Goal: Task Accomplishment & Management: Manage account settings

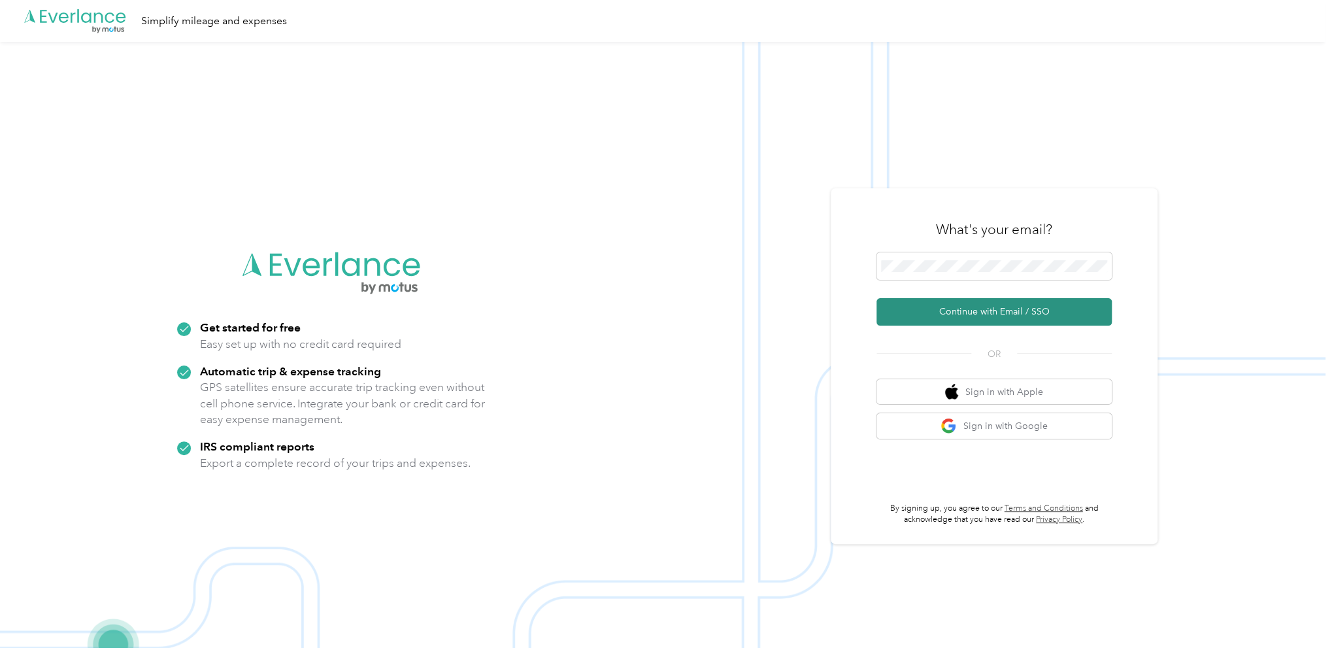
click at [997, 311] on button "Continue with Email / SSO" at bounding box center [993, 311] width 235 height 27
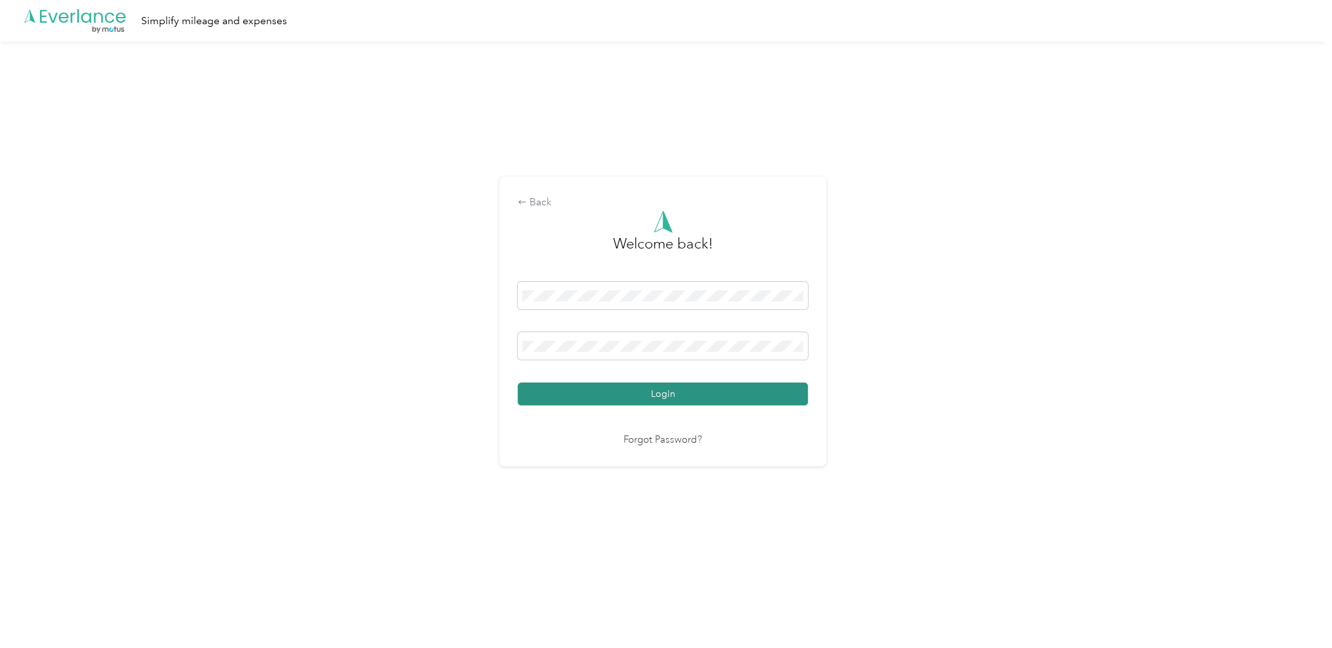
click at [655, 391] on button "Login" at bounding box center [663, 393] width 290 height 23
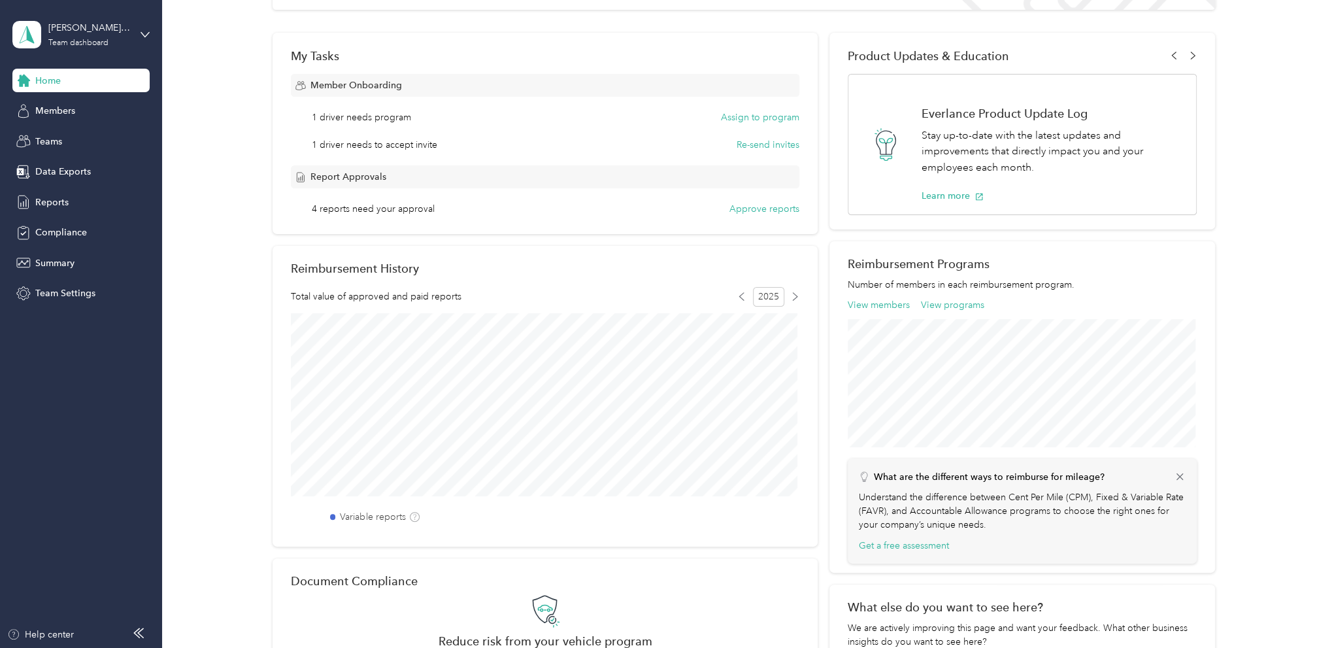
scroll to position [52, 0]
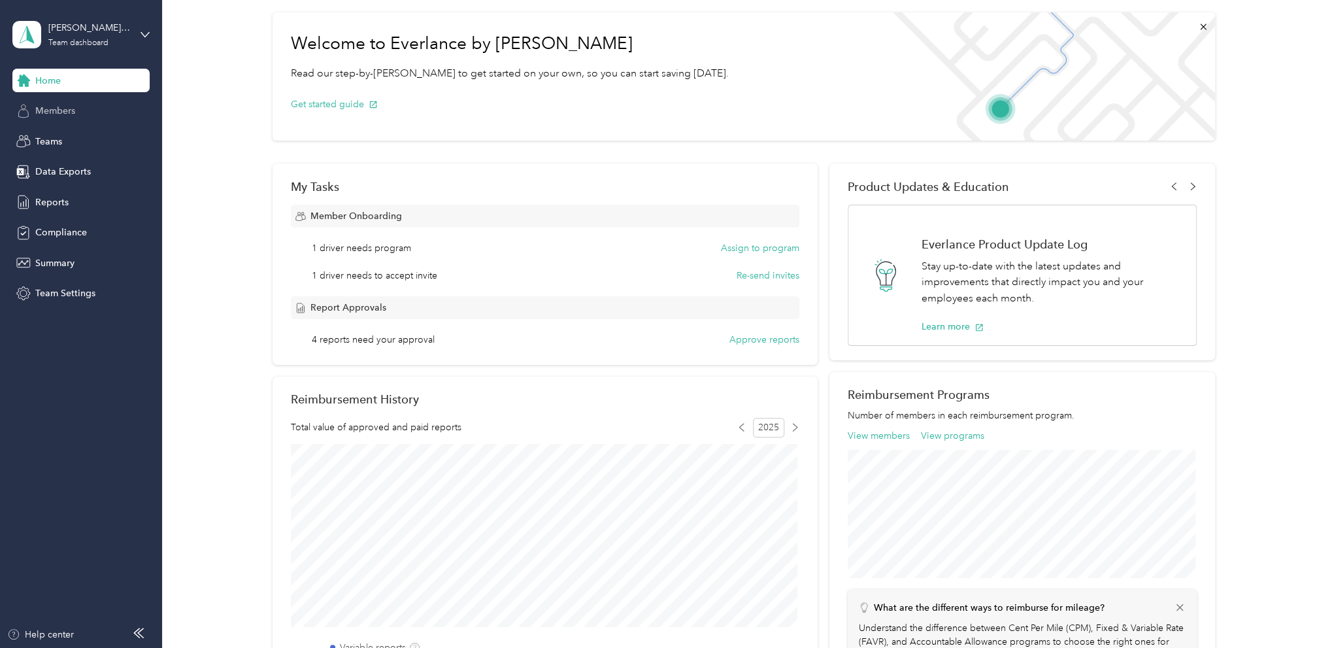
click at [75, 112] on span "Members" at bounding box center [55, 111] width 40 height 14
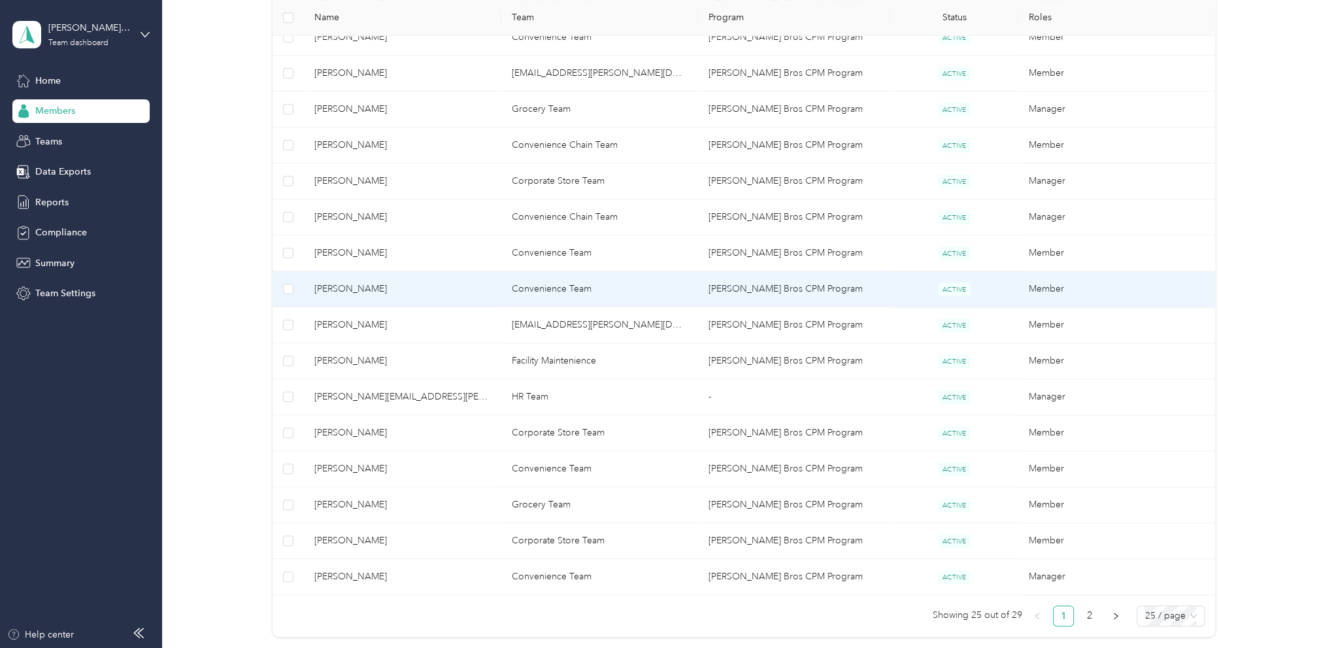
scroll to position [719, 0]
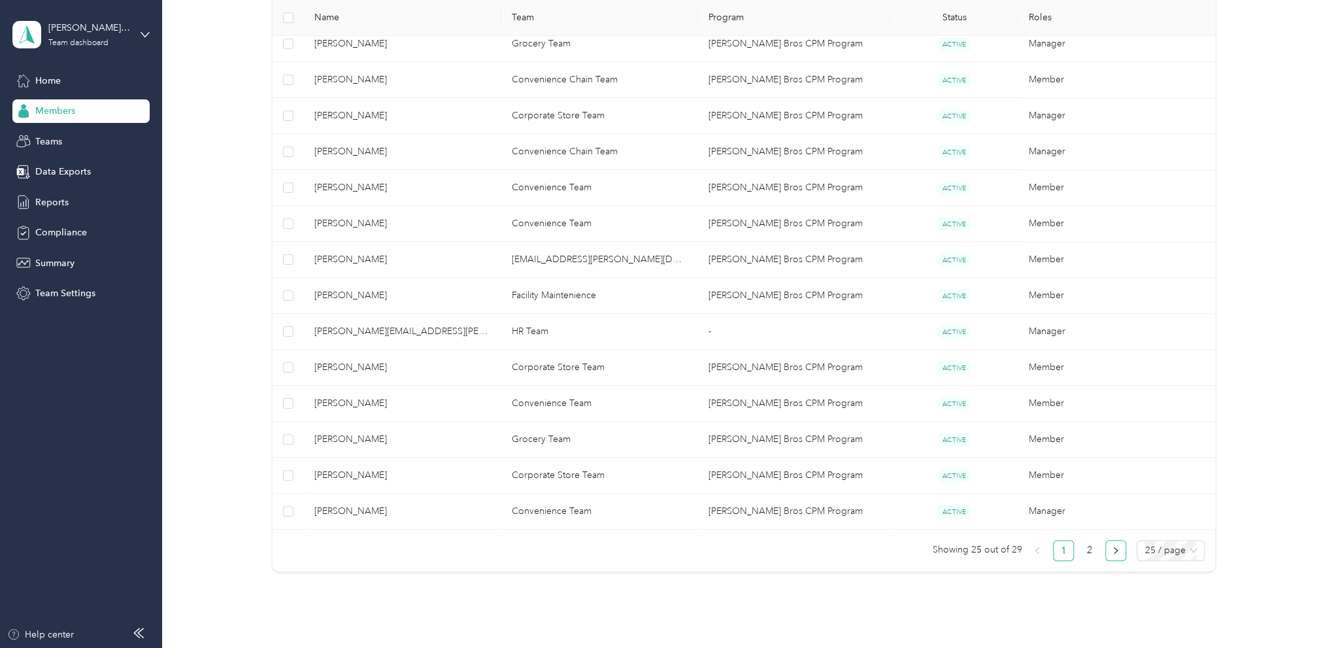
click at [1112, 547] on icon "right" at bounding box center [1116, 550] width 8 height 8
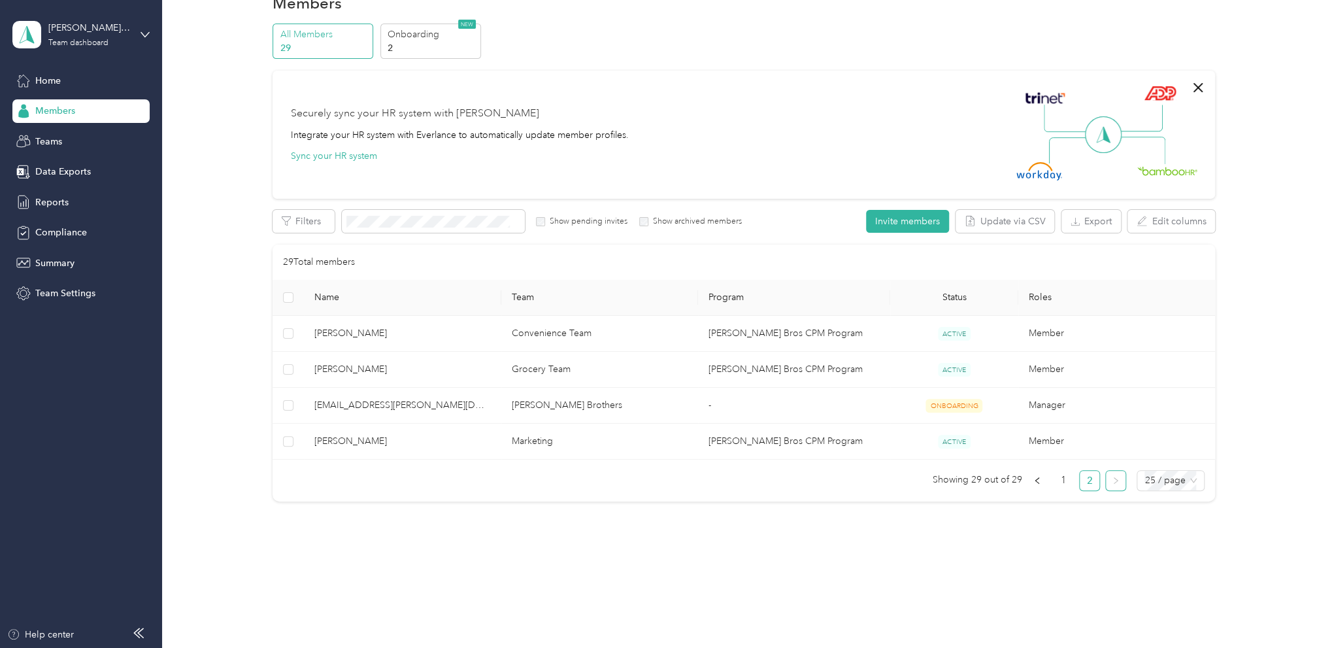
scroll to position [33, 0]
click at [1065, 480] on link "1" at bounding box center [1063, 482] width 20 height 20
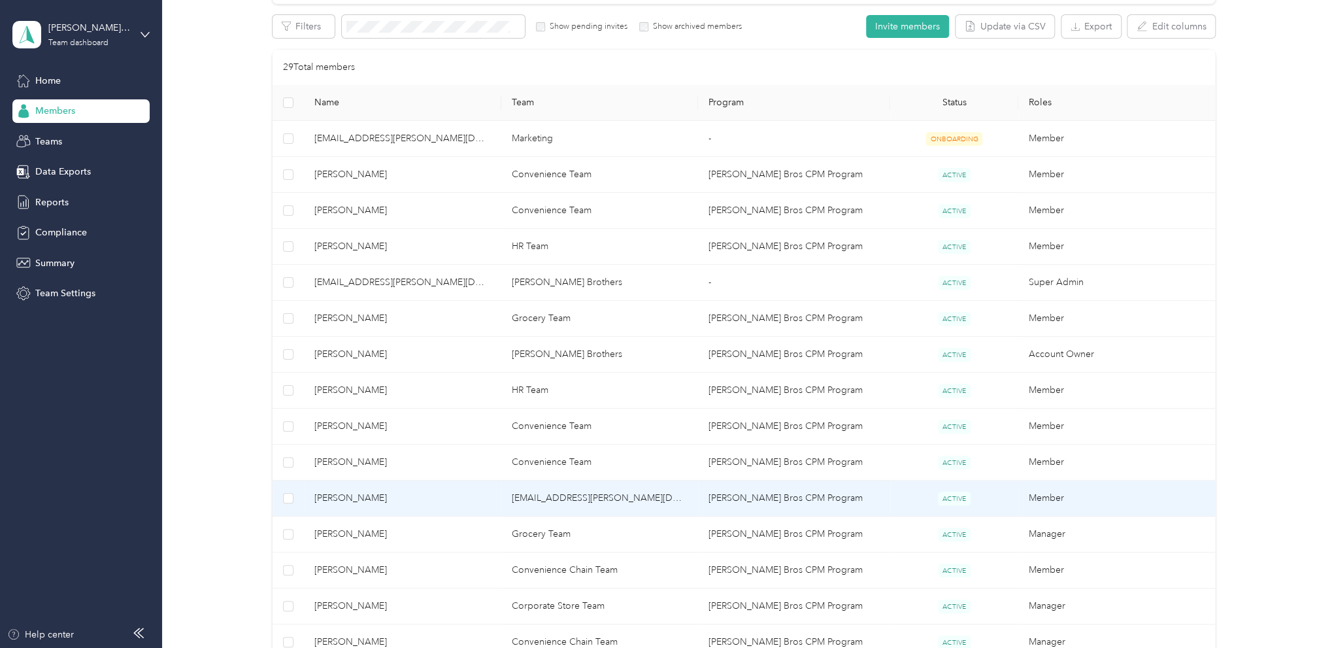
scroll to position [294, 0]
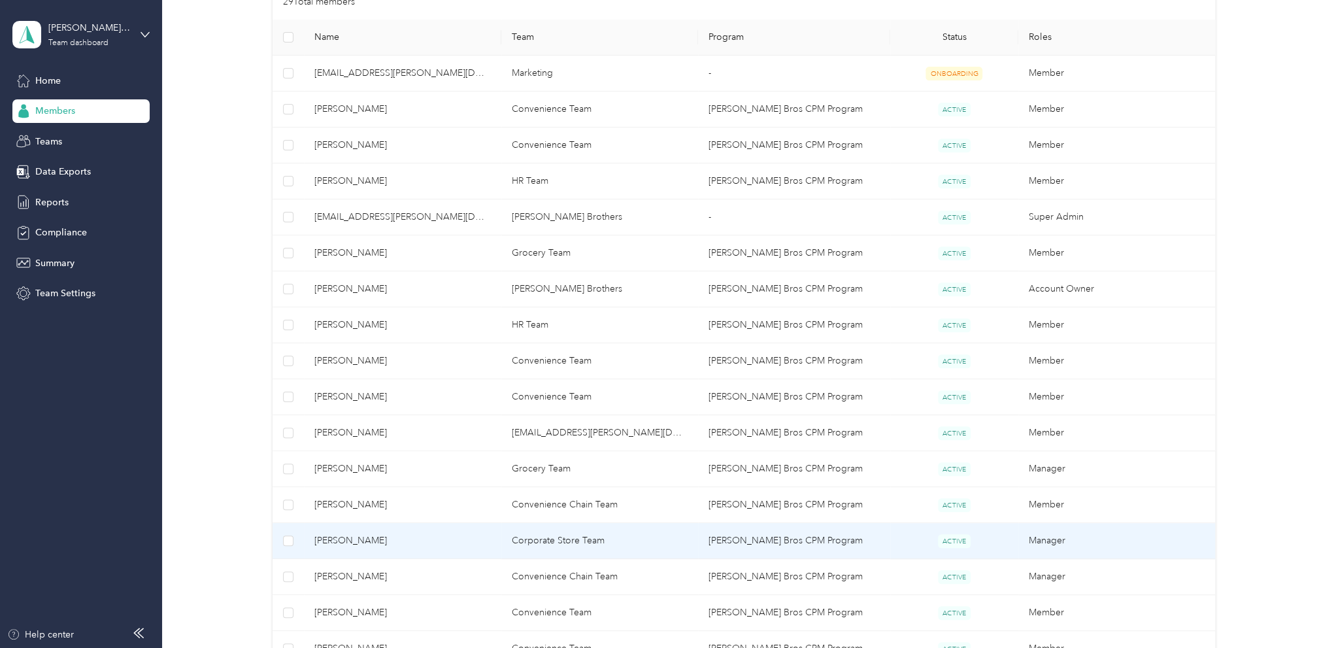
click at [586, 538] on td "Corporate Store Team" at bounding box center [599, 541] width 197 height 36
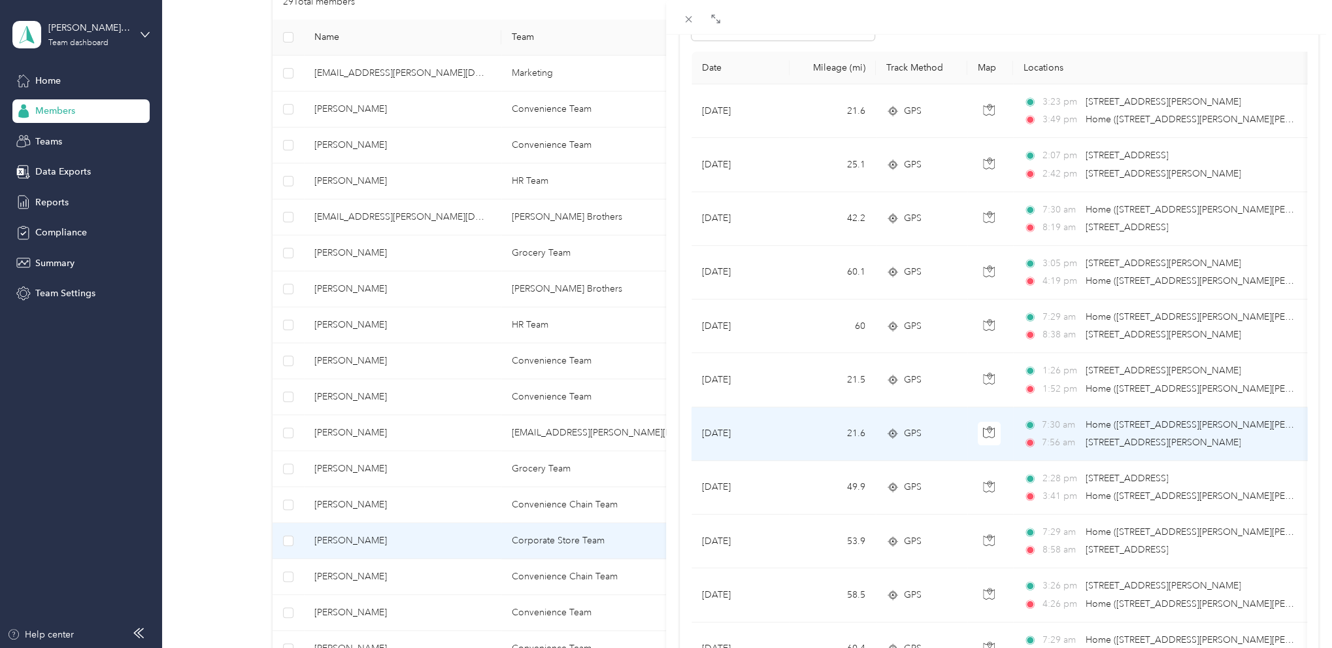
scroll to position [196, 0]
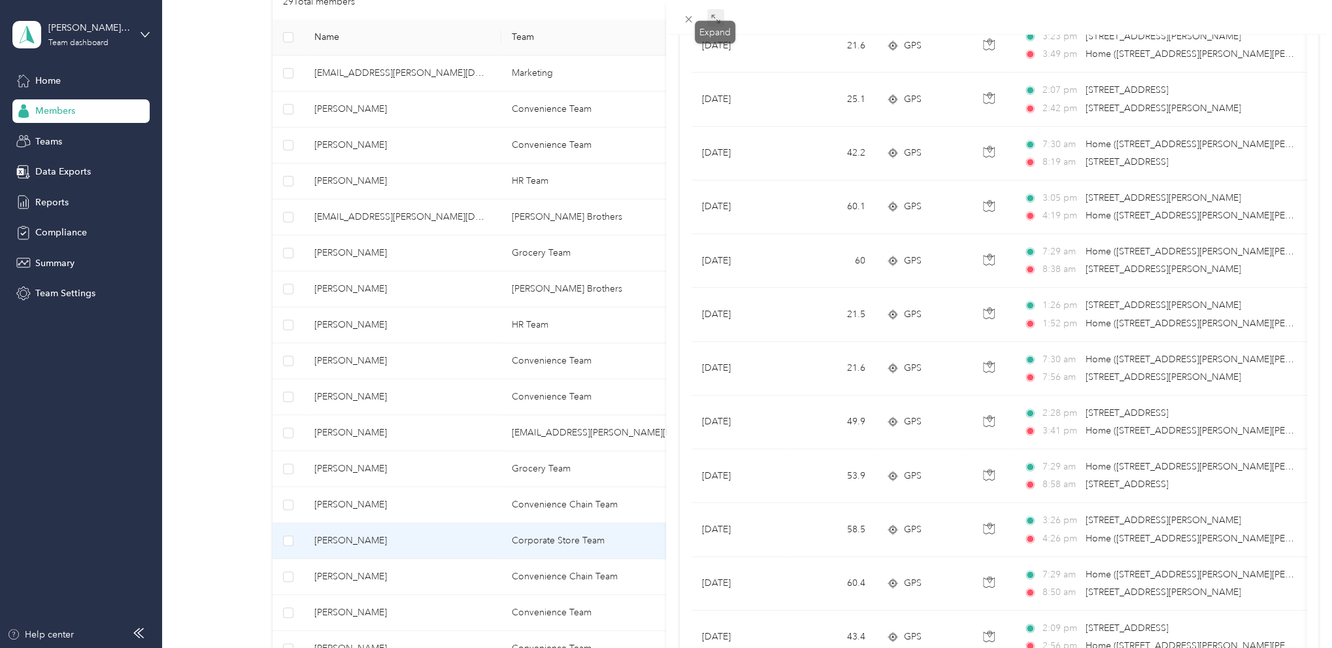
click at [712, 21] on icon at bounding box center [715, 19] width 10 height 10
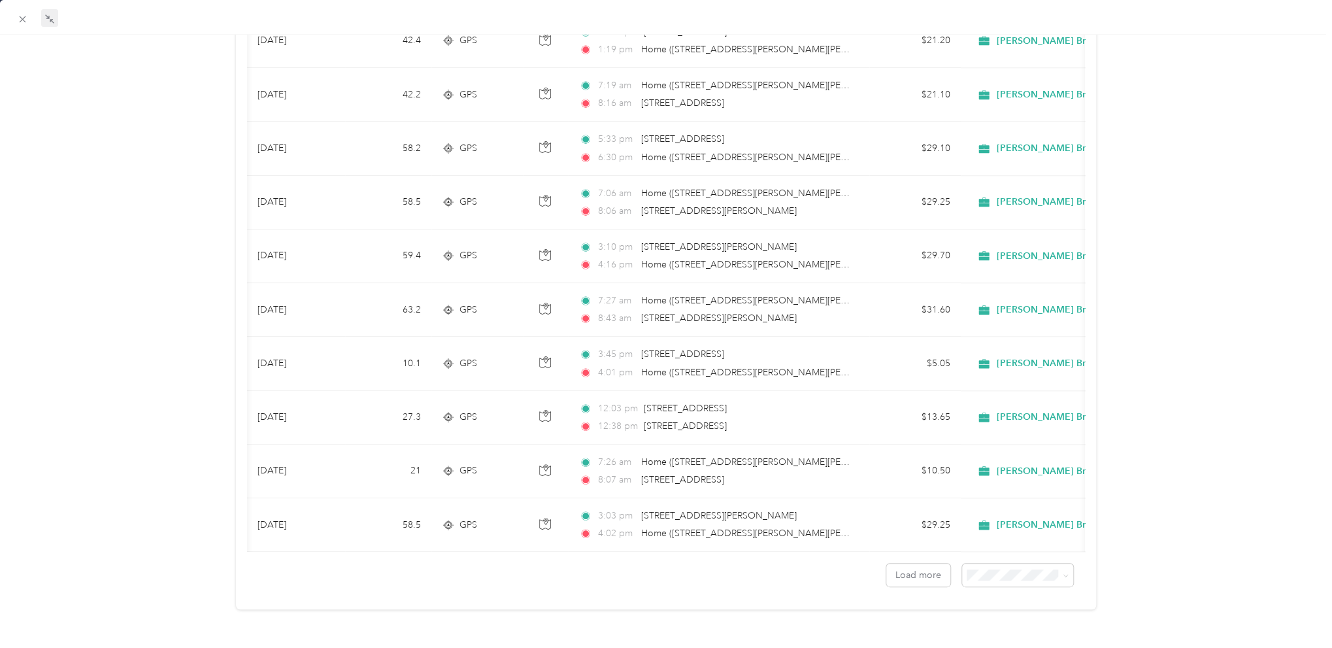
scroll to position [0, 26]
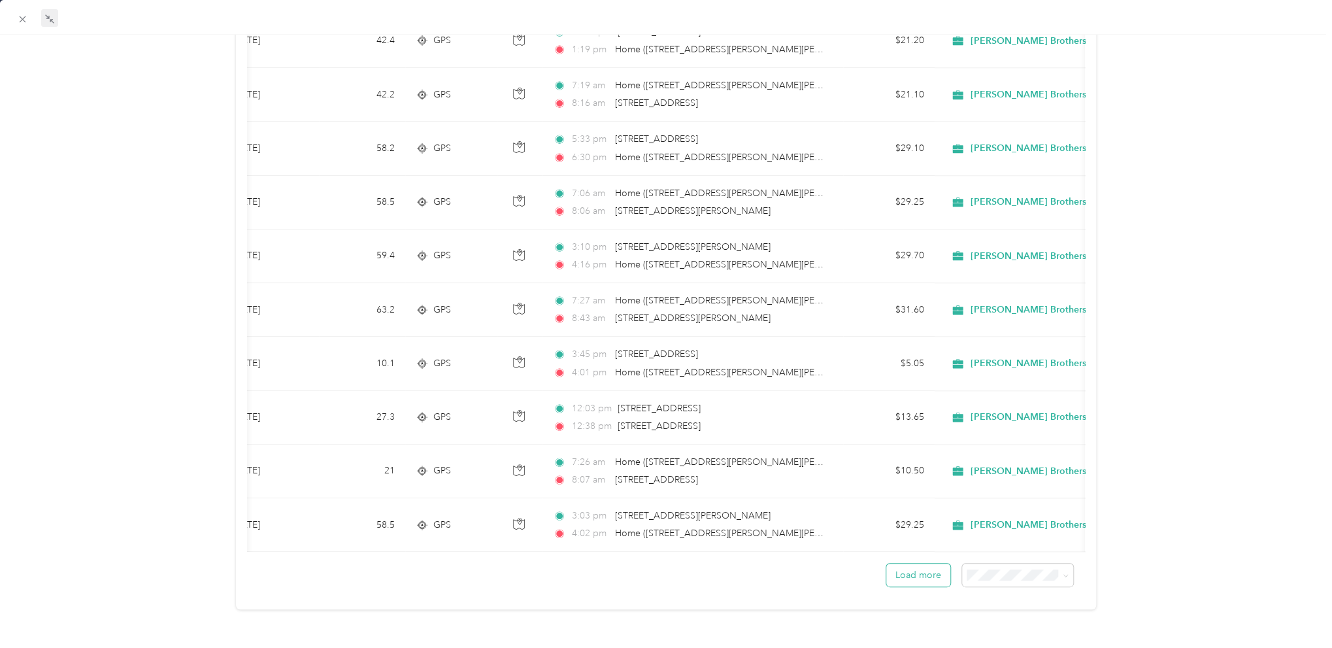
click at [909, 569] on button "Load more" at bounding box center [918, 574] width 64 height 23
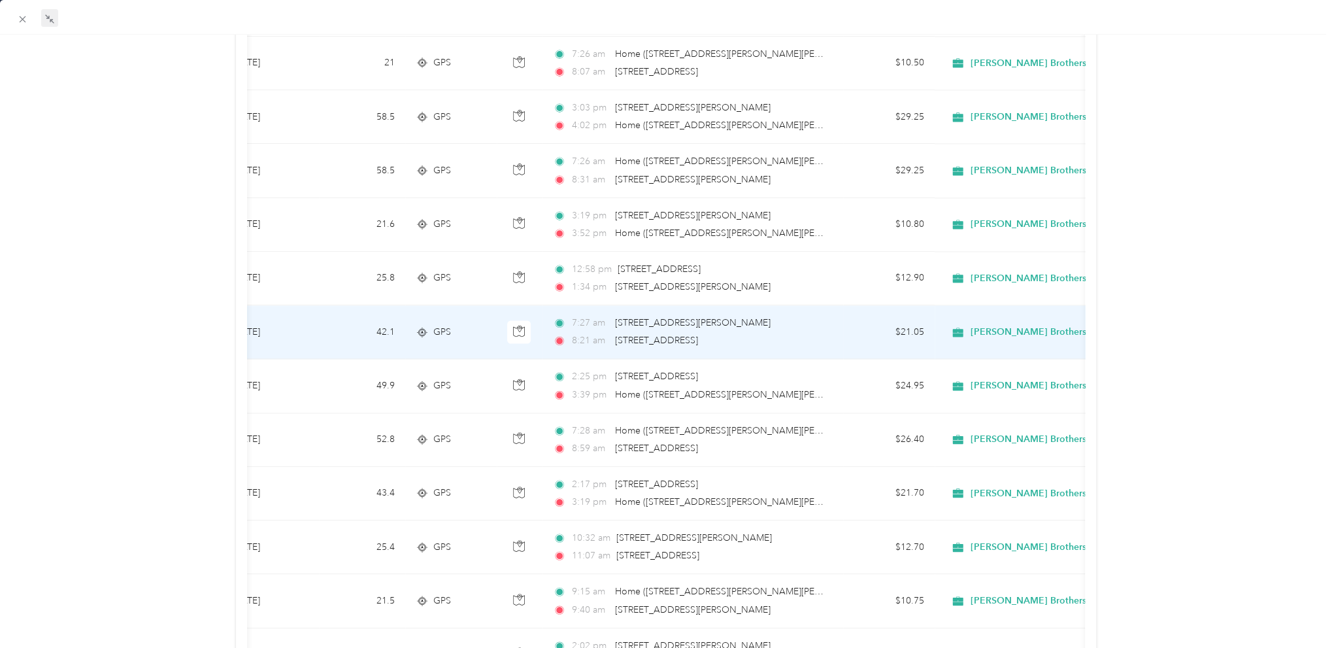
scroll to position [1480, 0]
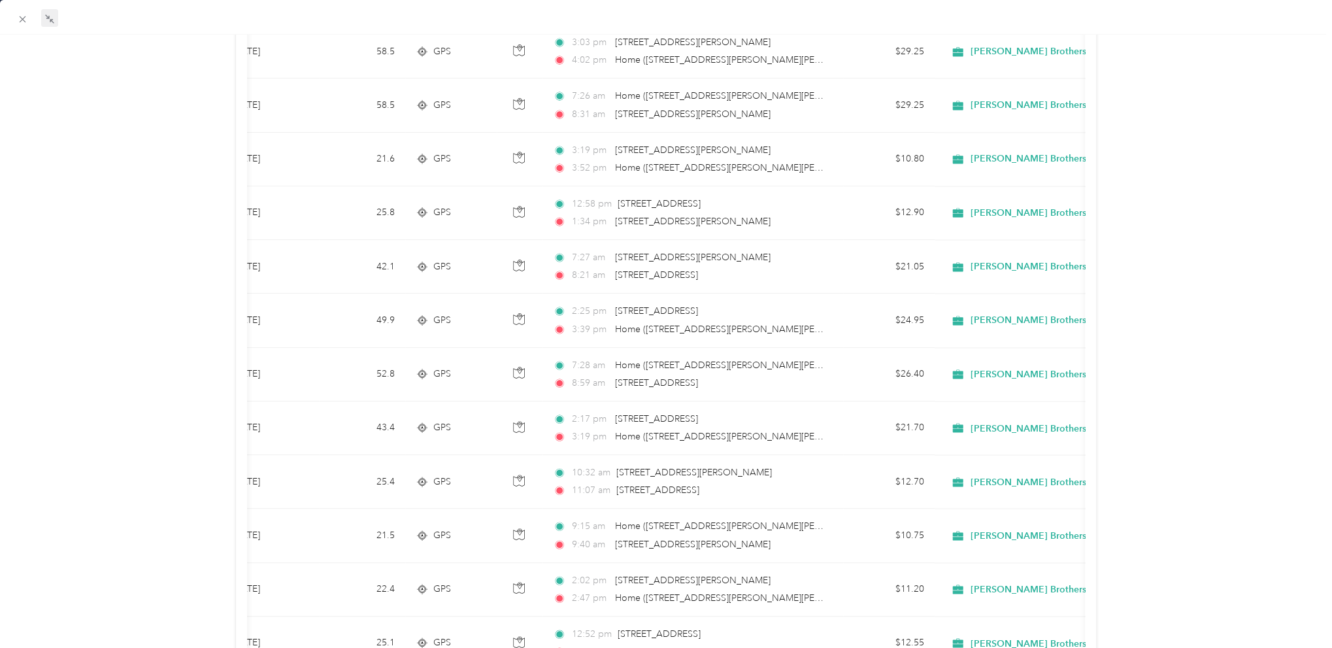
click at [50, 20] on icon at bounding box center [52, 21] width 4 height 4
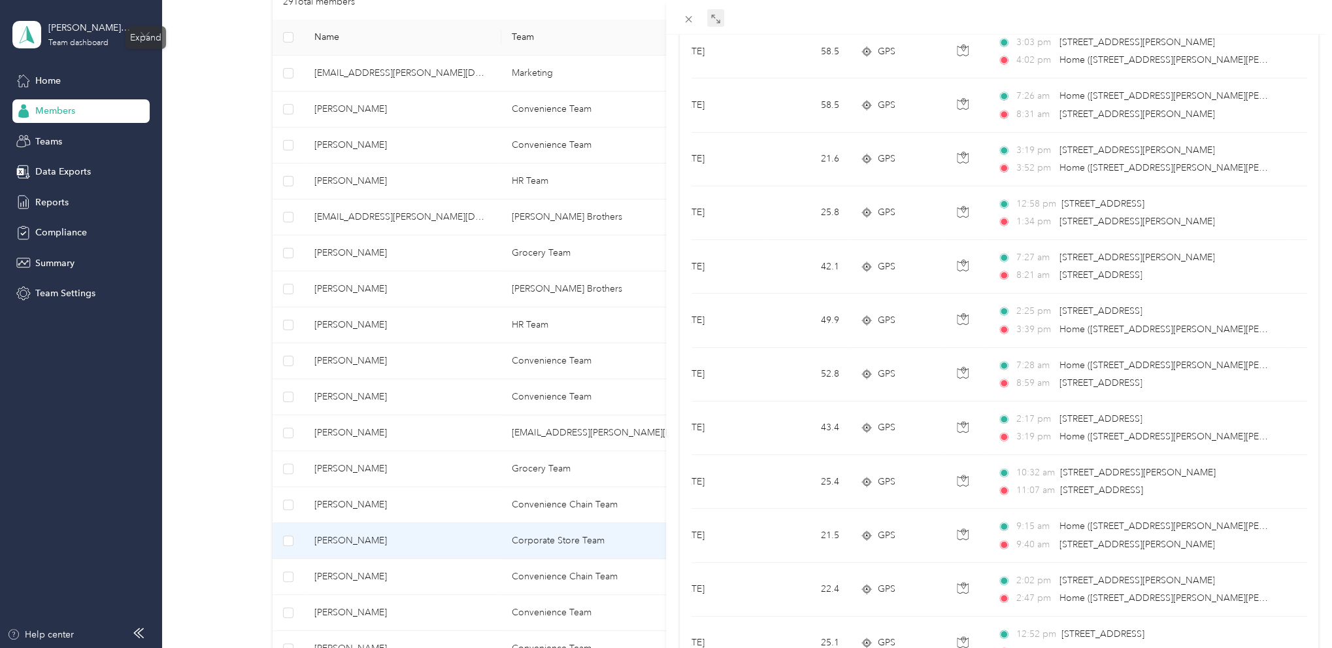
scroll to position [0, 0]
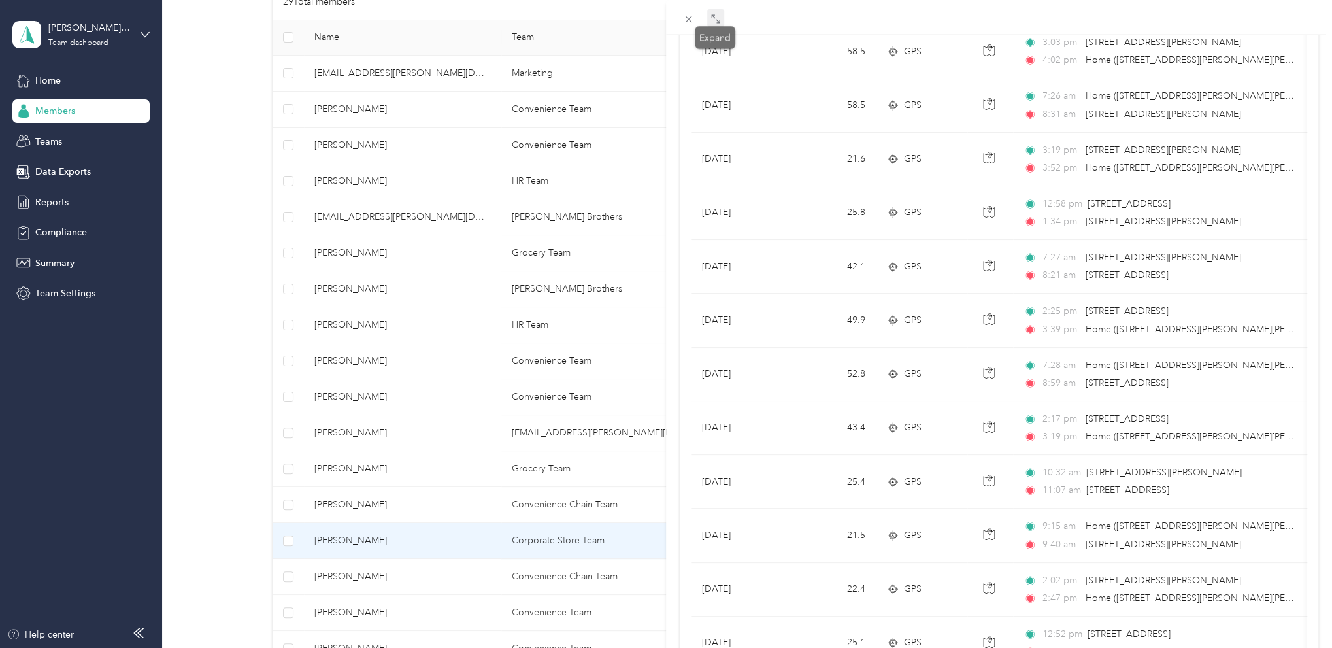
click at [708, 18] on span at bounding box center [715, 18] width 17 height 18
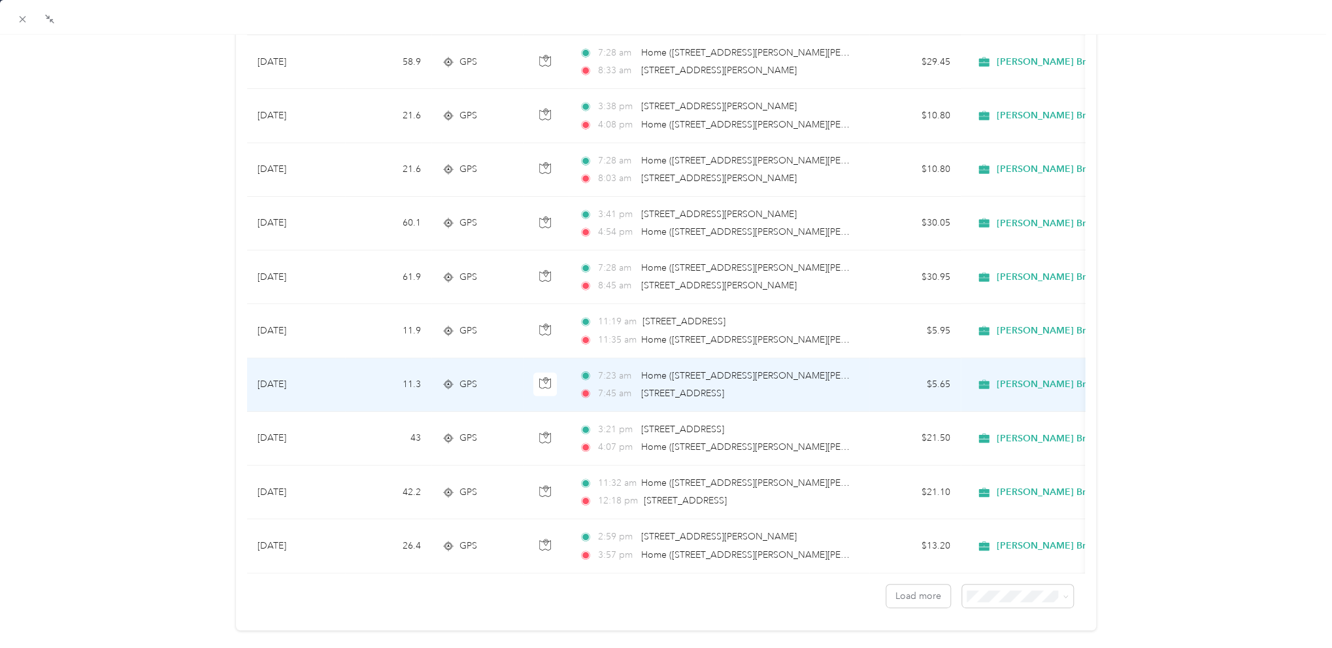
scroll to position [2363, 0]
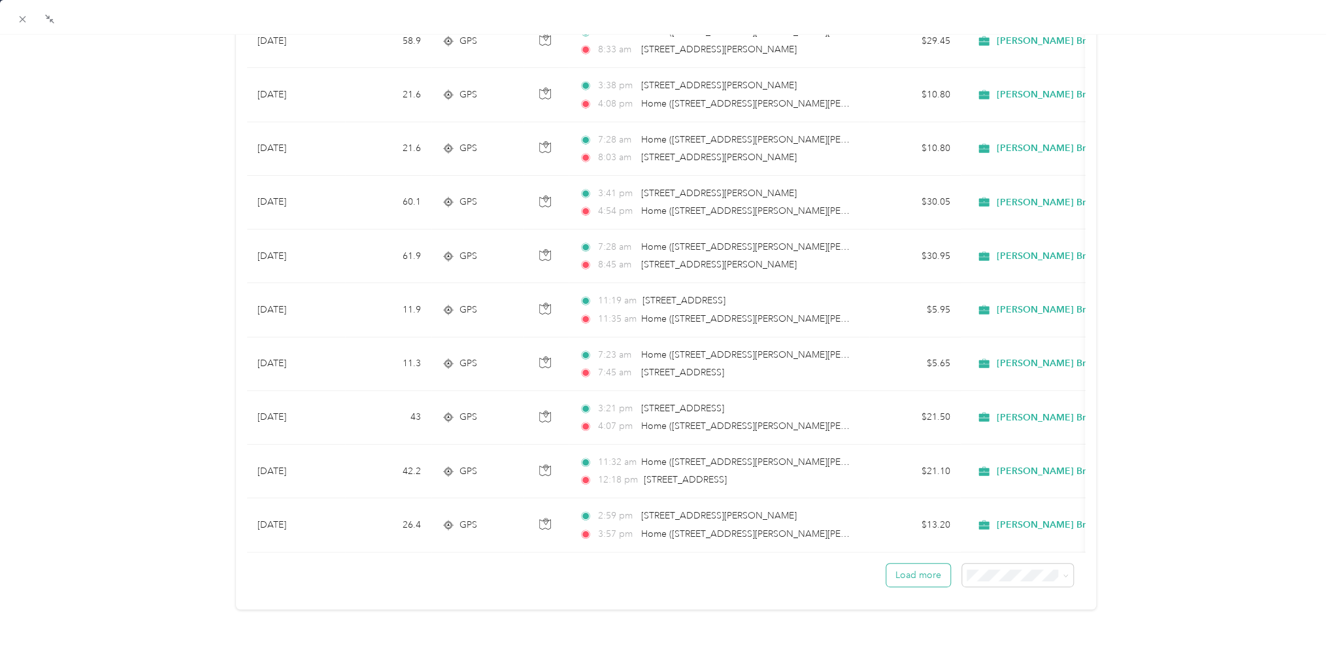
click at [914, 564] on button "Load more" at bounding box center [918, 574] width 64 height 23
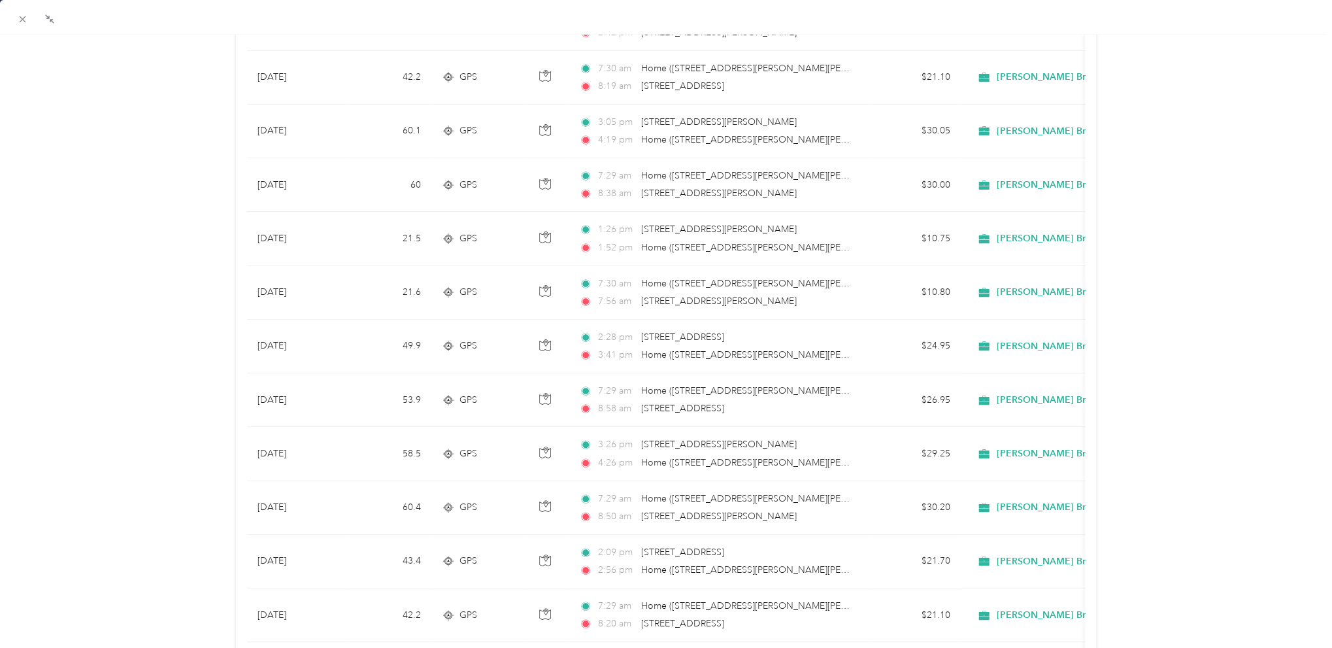
scroll to position [0, 0]
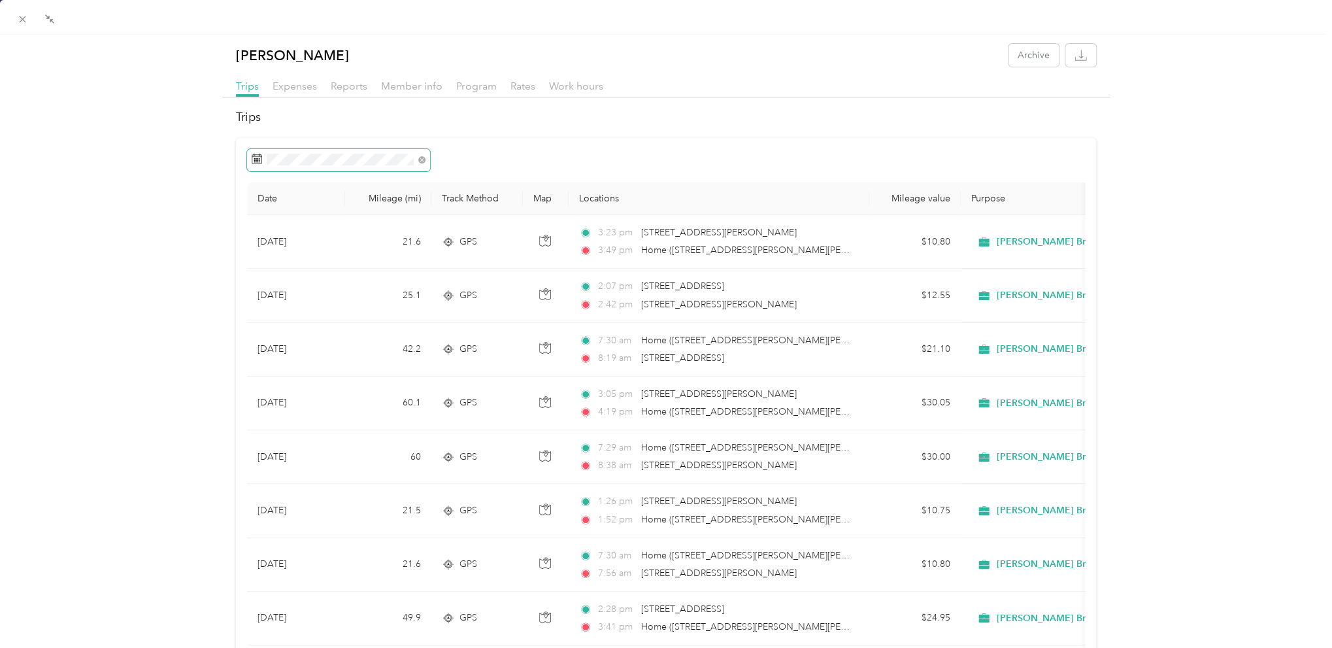
click at [252, 161] on icon at bounding box center [257, 159] width 10 height 10
click at [255, 159] on icon at bounding box center [257, 159] width 10 height 10
click at [292, 165] on span at bounding box center [338, 160] width 183 height 22
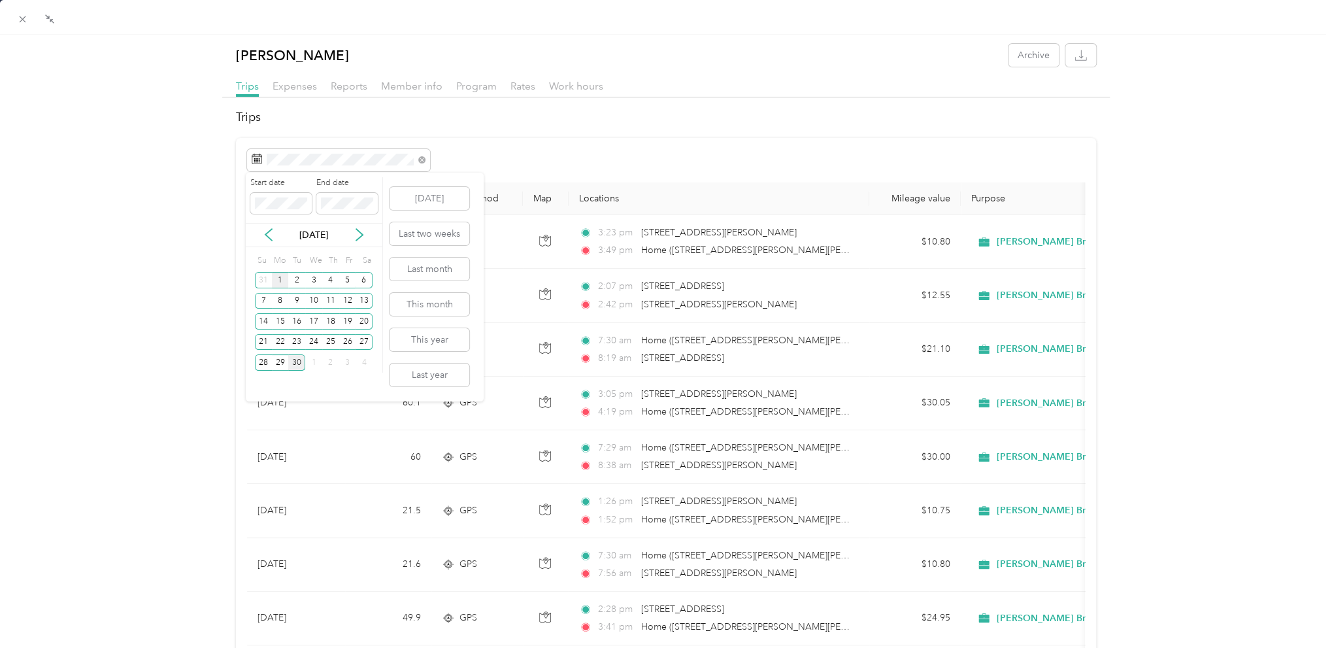
click at [281, 277] on div "1" at bounding box center [280, 280] width 17 height 16
click at [301, 357] on div "30" at bounding box center [296, 362] width 17 height 16
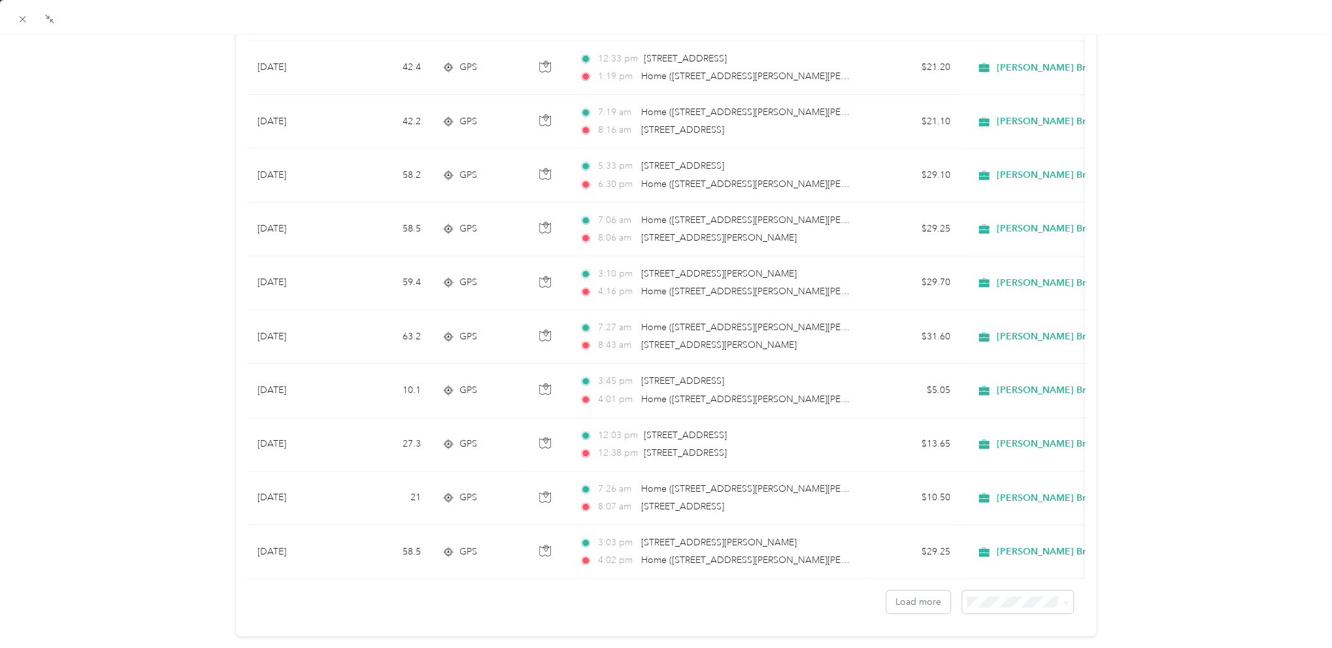
scroll to position [1023, 0]
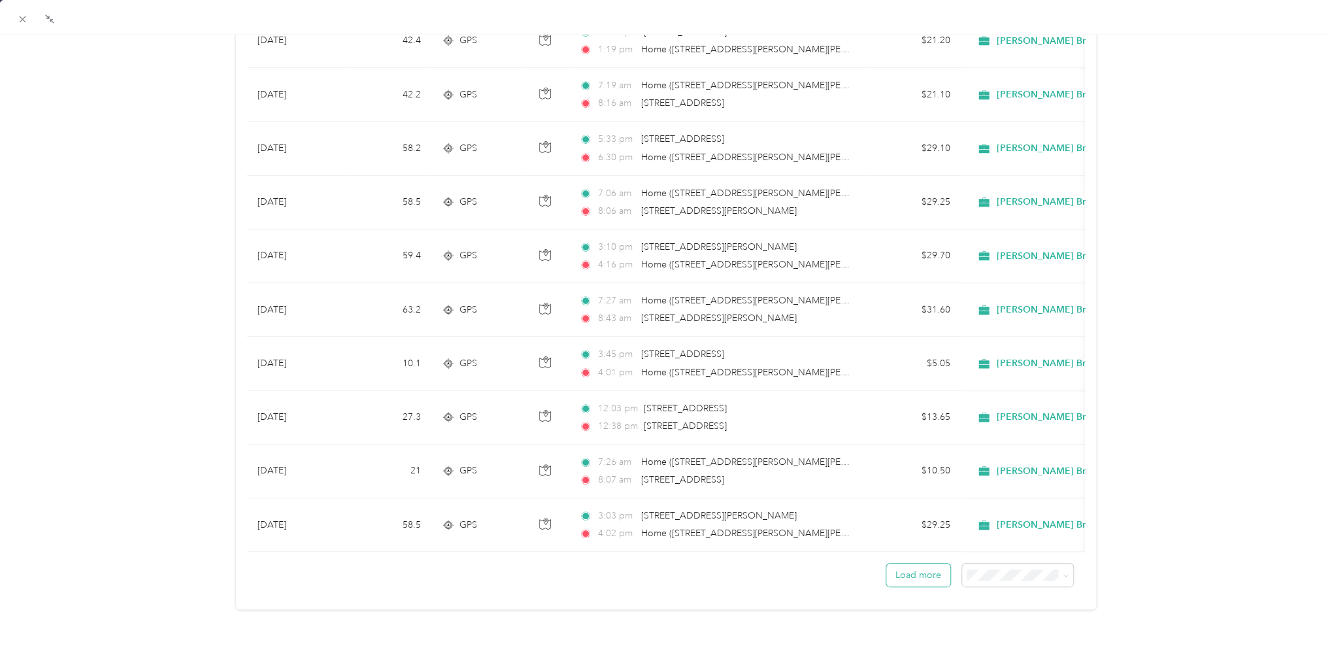
click at [902, 565] on button "Load more" at bounding box center [918, 574] width 64 height 23
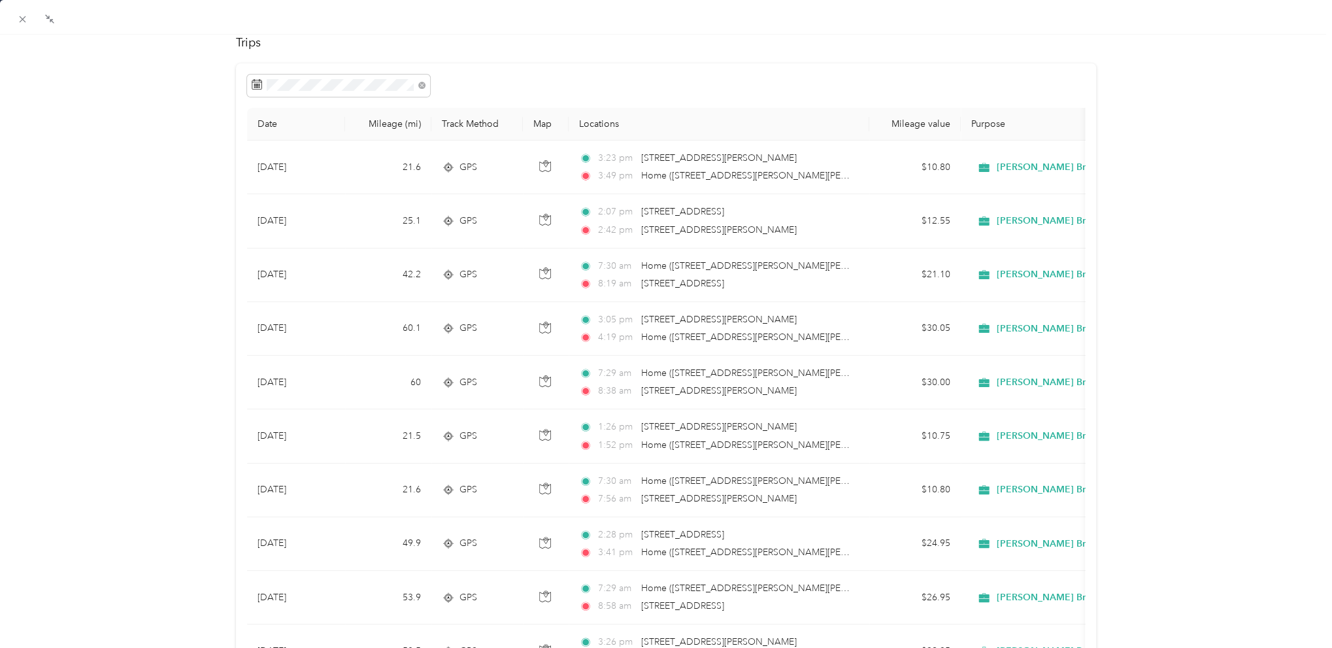
scroll to position [0, 0]
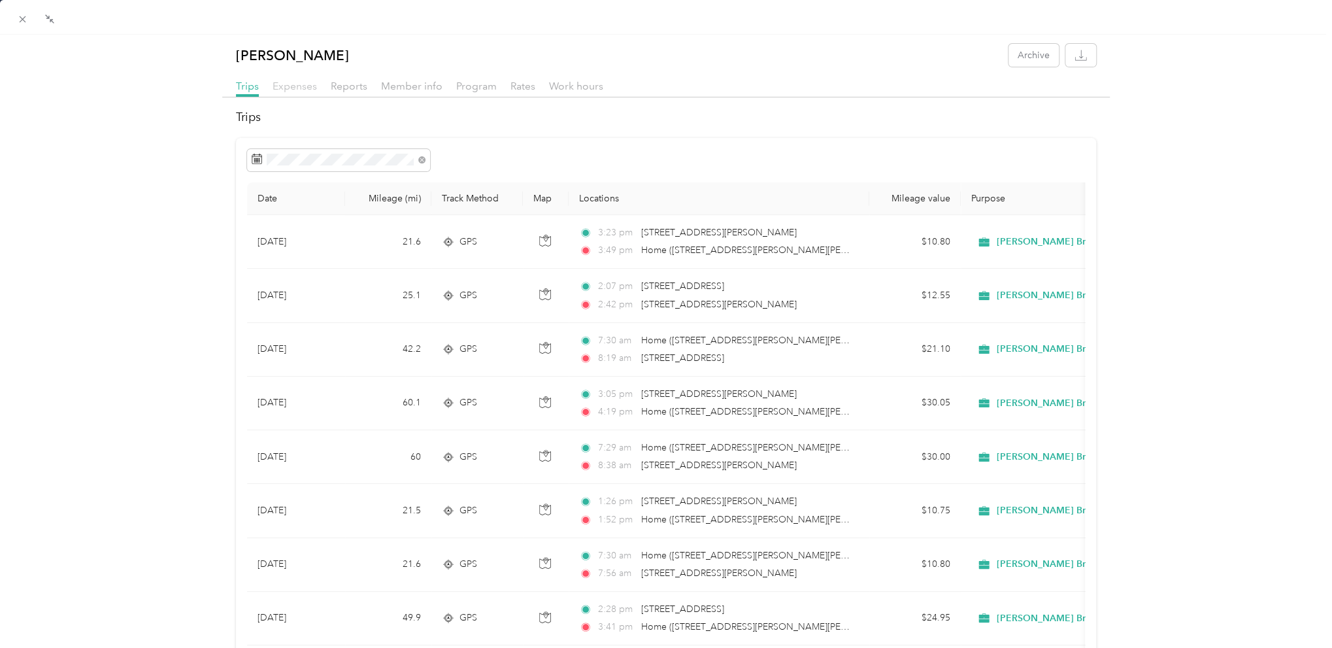
click at [301, 88] on span "Expenses" at bounding box center [295, 86] width 44 height 12
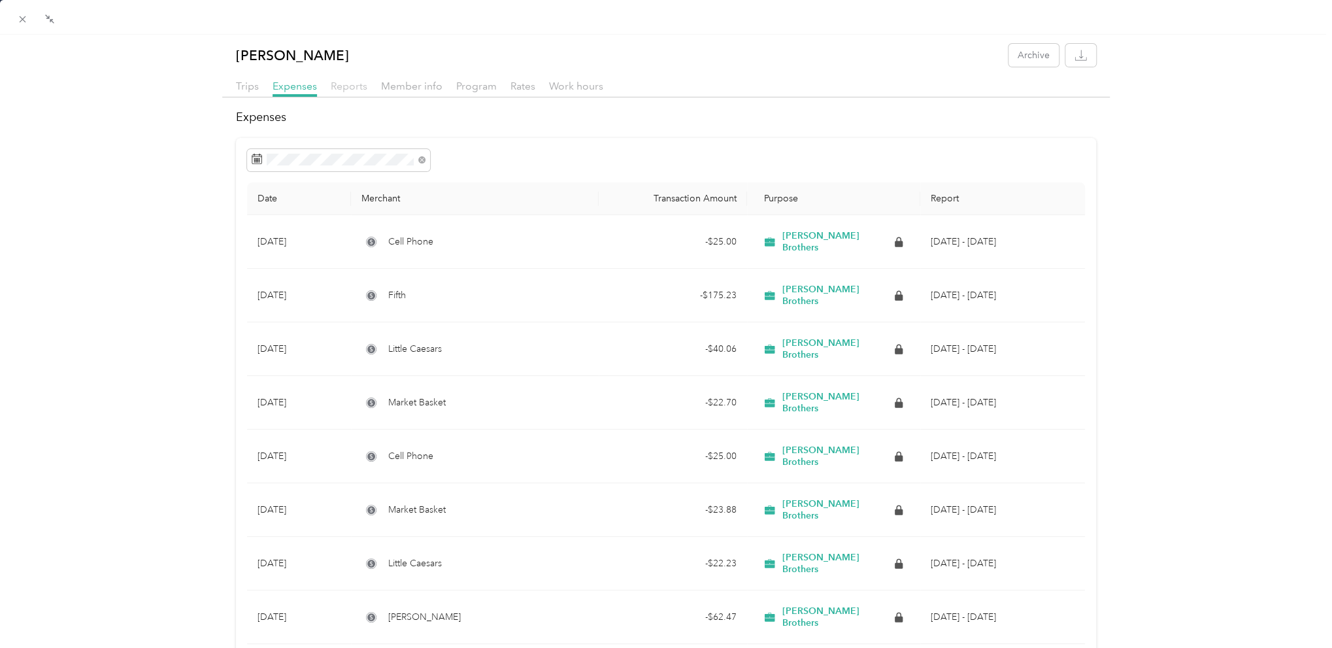
click at [359, 90] on span "Reports" at bounding box center [349, 86] width 37 height 12
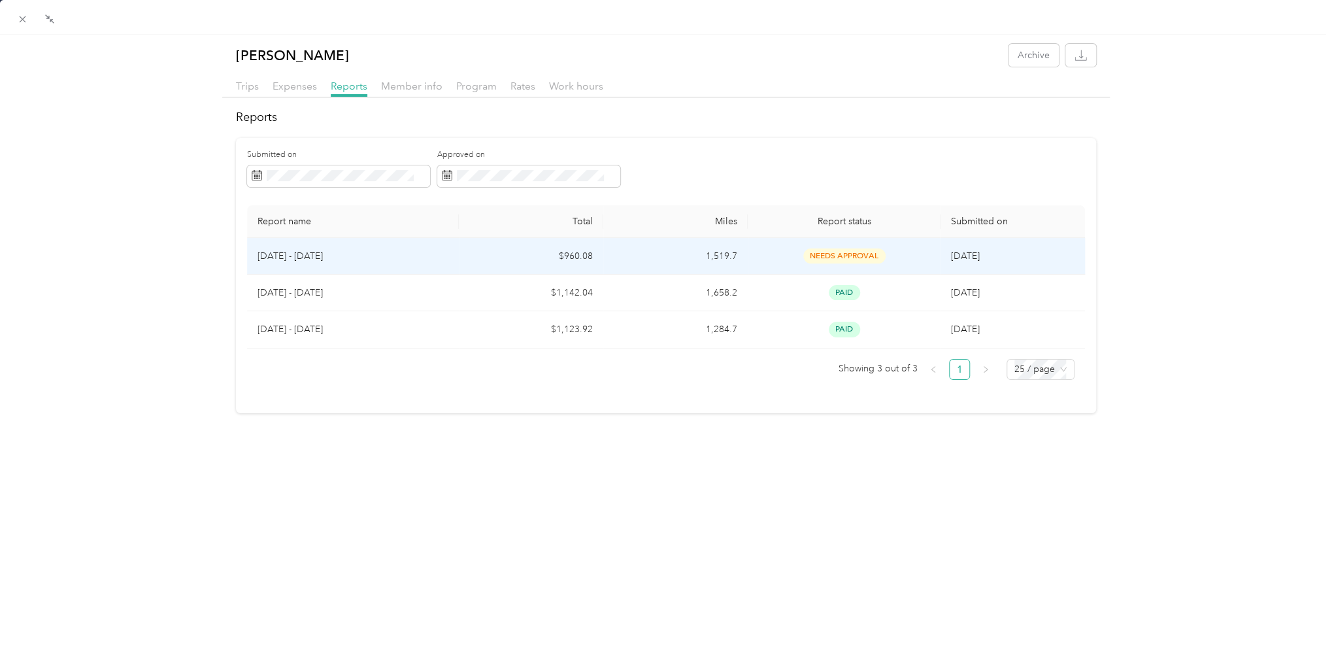
click at [843, 256] on span "needs approval" at bounding box center [844, 255] width 82 height 15
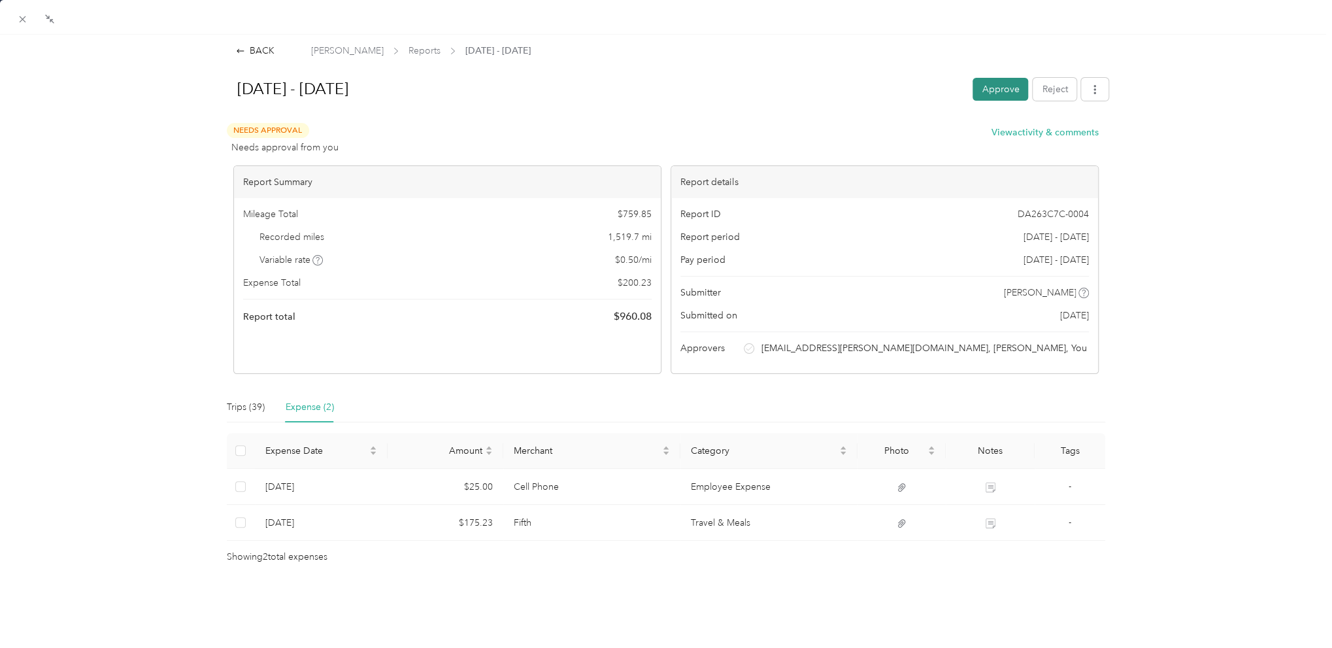
click at [991, 93] on button "Approve" at bounding box center [1000, 89] width 56 height 23
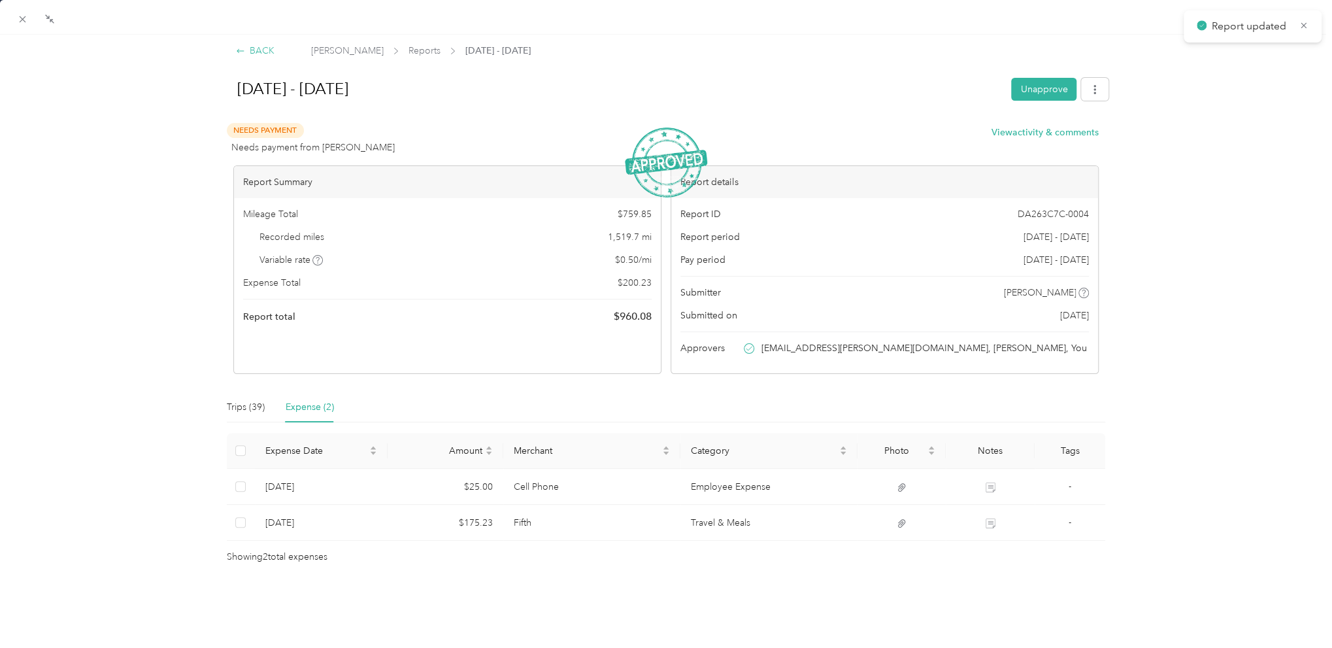
click at [258, 52] on div "BACK" at bounding box center [255, 51] width 39 height 14
